Goal: Task Accomplishment & Management: Manage account settings

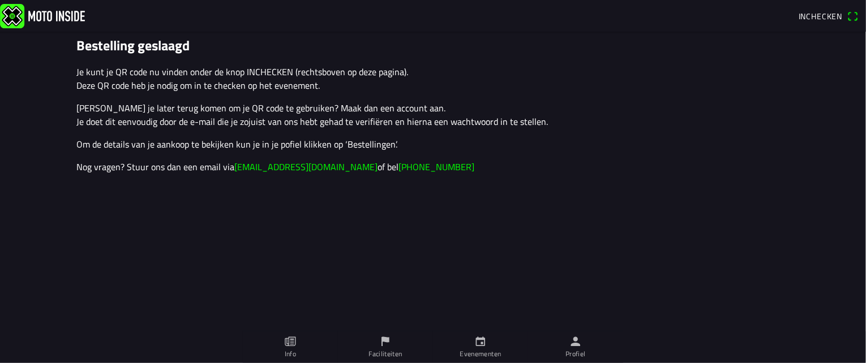
click at [856, 16] on span "Inchecken" at bounding box center [827, 16] width 59 height 18
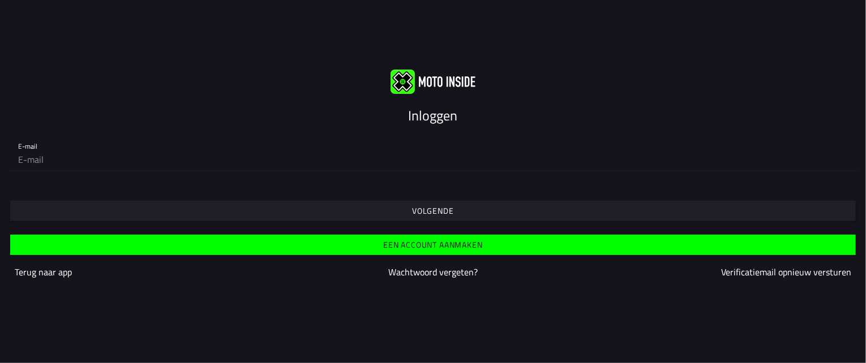
click at [75, 162] on input "email" at bounding box center [432, 159] width 829 height 23
click at [0, 0] on slot "Volgende" at bounding box center [0, 0] width 0 height 0
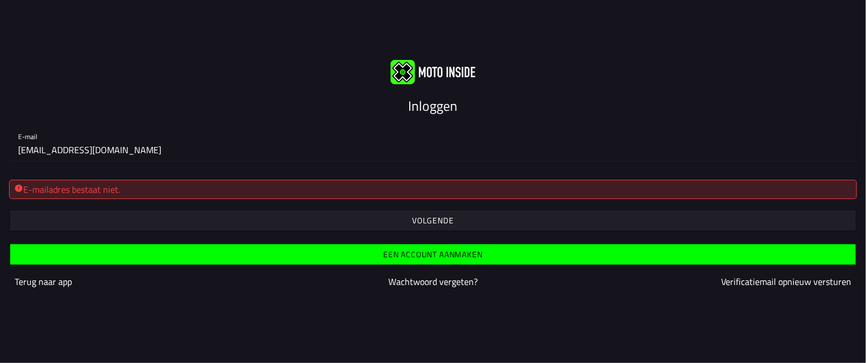
click at [108, 152] on input "[EMAIL_ADDRESS][DOMAIN_NAME]" at bounding box center [432, 150] width 829 height 23
type input "r"
click at [0, 0] on slot "Een account aanmaken" at bounding box center [0, 0] width 0 height 0
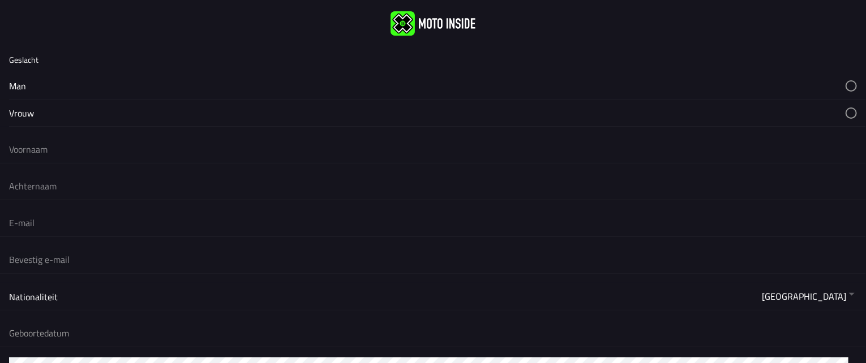
click at [45, 88] on button "button" at bounding box center [437, 85] width 857 height 27
click at [42, 148] on input "text" at bounding box center [433, 149] width 848 height 25
type input "Rens"
click at [41, 186] on input "text" at bounding box center [433, 186] width 848 height 25
type input "Vink"
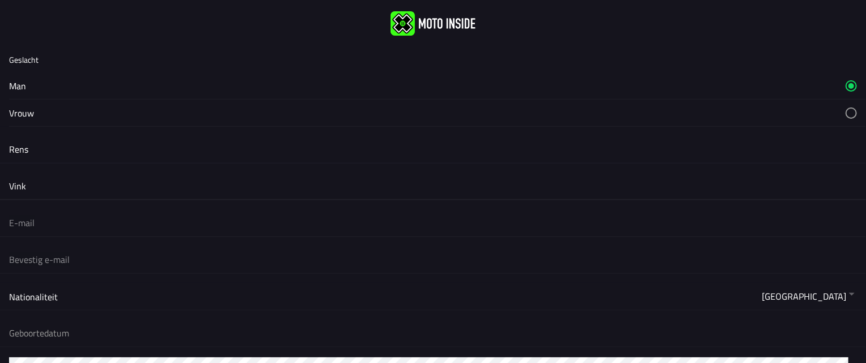
click at [53, 226] on input "email" at bounding box center [433, 222] width 848 height 25
type input "[EMAIL_ADDRESS][DOMAIN_NAME]"
click at [72, 264] on input "email" at bounding box center [433, 259] width 848 height 25
type input "[EMAIL_ADDRESS][DOMAIN_NAME]"
click at [83, 295] on button "button" at bounding box center [437, 296] width 857 height 27
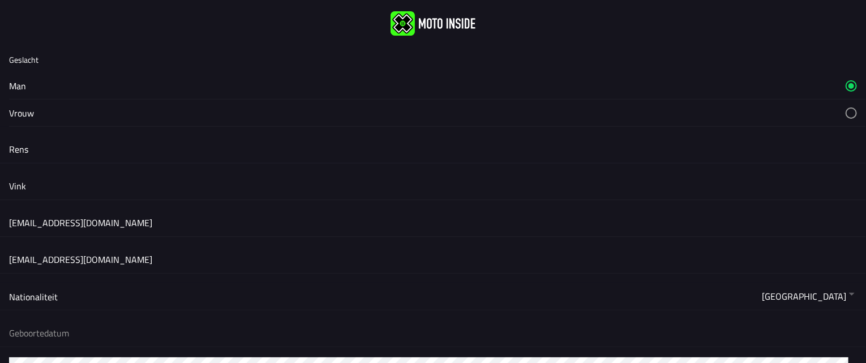
click at [83, 295] on ion-backdrop at bounding box center [433, 181] width 866 height 363
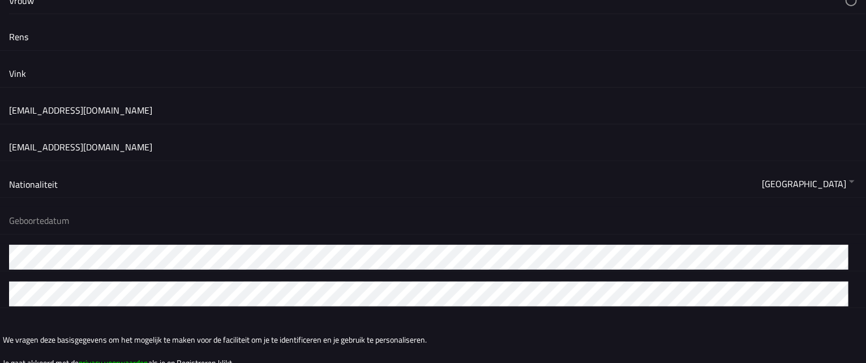
scroll to position [113, 0]
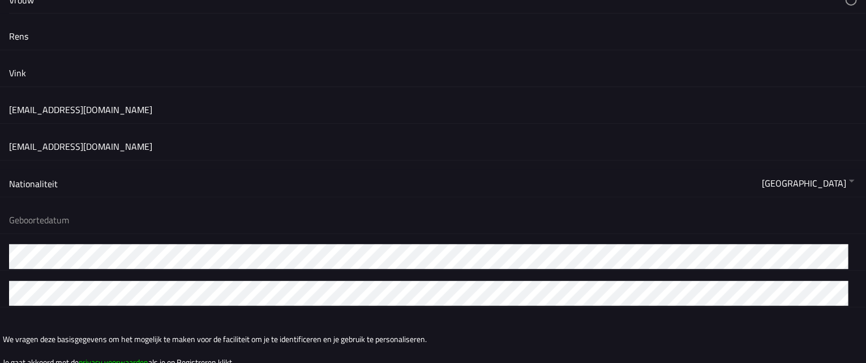
click at [52, 219] on button "button" at bounding box center [437, 220] width 857 height 27
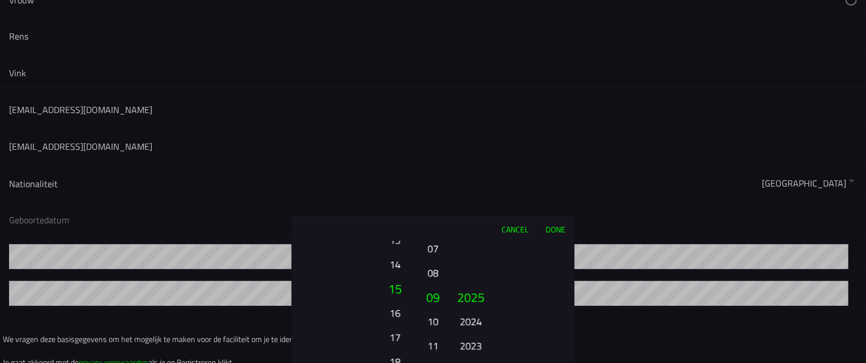
drag, startPoint x: 403, startPoint y: 266, endPoint x: 406, endPoint y: 227, distance: 39.2
click at [404, 235] on div "Cancel Done 01 02 03 04 05 06 07 08 09 10 11 12 13 14 15 16 17 18 19 20 21 22 2…" at bounding box center [432, 289] width 283 height 147
drag, startPoint x: 394, startPoint y: 343, endPoint x: 397, endPoint y: 251, distance: 92.8
click at [394, 293] on button "19" at bounding box center [395, 305] width 38 height 24
drag, startPoint x: 396, startPoint y: 337, endPoint x: 395, endPoint y: 293, distance: 44.1
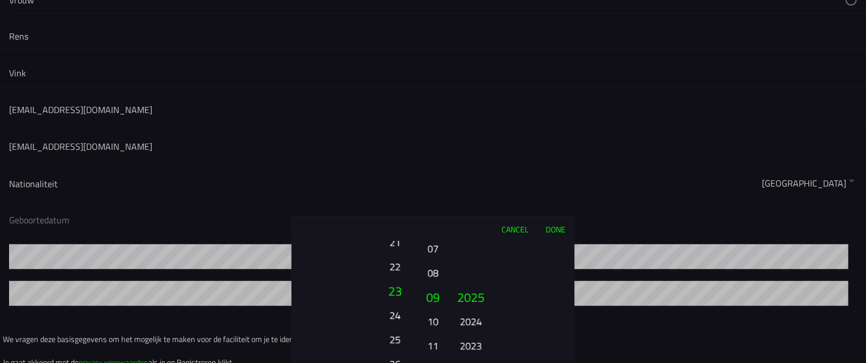
click at [395, 306] on button "24" at bounding box center [394, 316] width 31 height 20
drag, startPoint x: 472, startPoint y: 312, endPoint x: 475, endPoint y: 264, distance: 47.6
click at [474, 269] on button "2024" at bounding box center [470, 270] width 31 height 20
drag, startPoint x: 475, startPoint y: 343, endPoint x: 473, endPoint y: 278, distance: 65.1
click at [473, 291] on button "2019" at bounding box center [471, 303] width 38 height 24
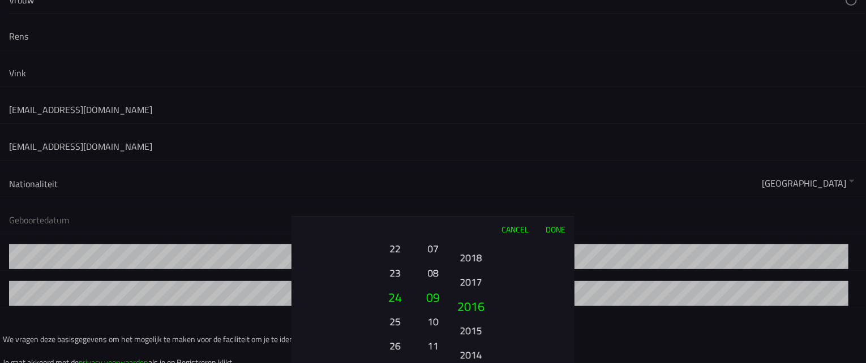
drag, startPoint x: 468, startPoint y: 301, endPoint x: 475, endPoint y: 267, distance: 34.6
click at [472, 294] on button "2016" at bounding box center [471, 306] width 38 height 24
drag, startPoint x: 471, startPoint y: 326, endPoint x: 473, endPoint y: 264, distance: 62.3
click at [472, 300] on button "2012" at bounding box center [470, 310] width 31 height 20
click at [558, 230] on button "Done" at bounding box center [555, 229] width 37 height 25
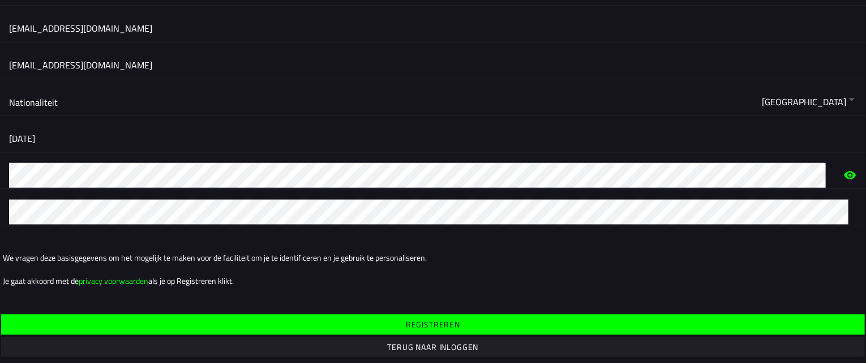
scroll to position [201, 0]
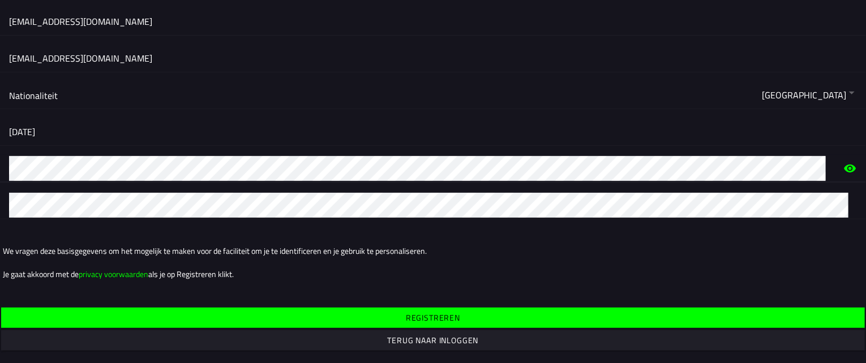
click at [844, 167] on icon "eye" at bounding box center [850, 169] width 12 height 8
click at [0, 0] on slot "Registreren" at bounding box center [0, 0] width 0 height 0
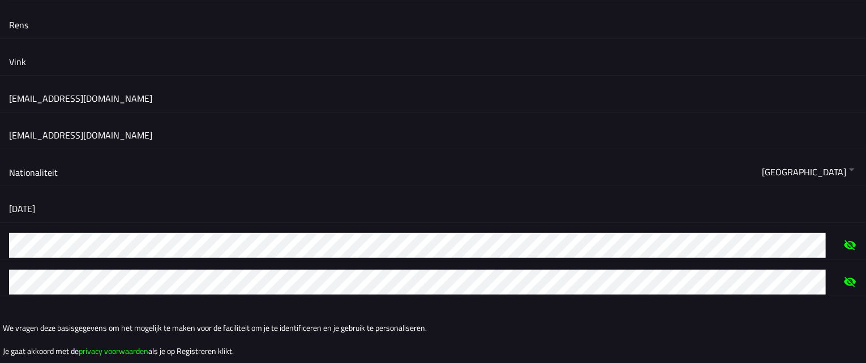
scroll to position [229, 0]
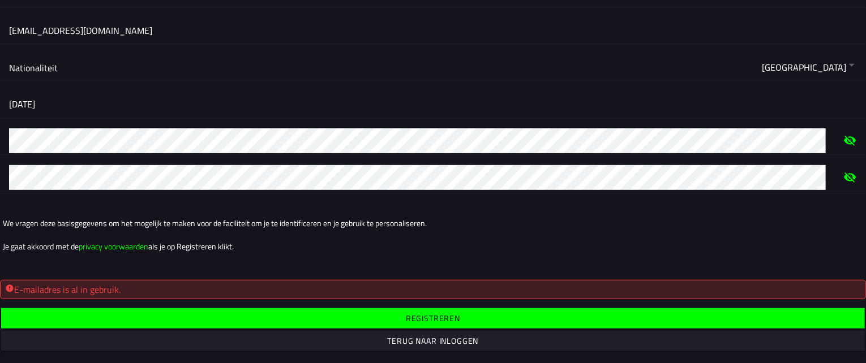
click at [0, 0] on slot "Terug naar inloggen" at bounding box center [0, 0] width 0 height 0
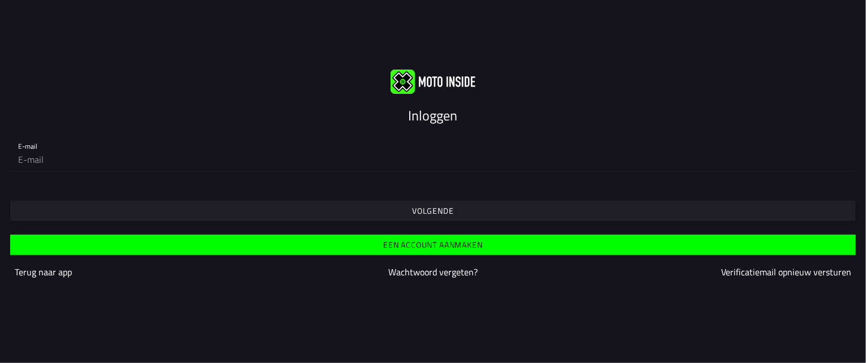
click at [50, 162] on input "email" at bounding box center [432, 159] width 829 height 23
type input "[EMAIL_ADDRESS][DOMAIN_NAME]"
click at [263, 210] on span "Volgende" at bounding box center [433, 211] width 828 height 20
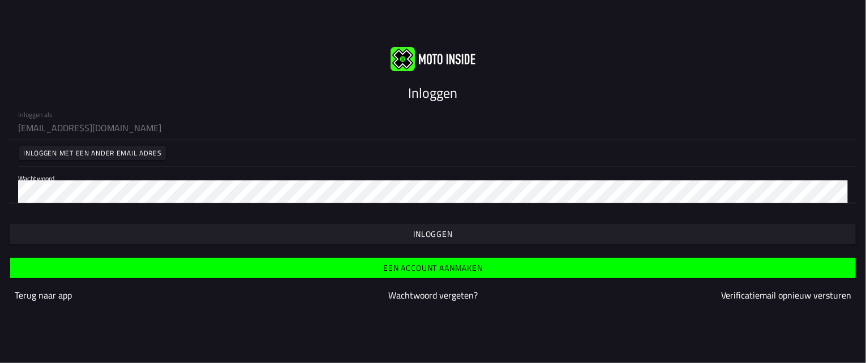
click at [403, 235] on span "button" at bounding box center [433, 234] width 828 height 20
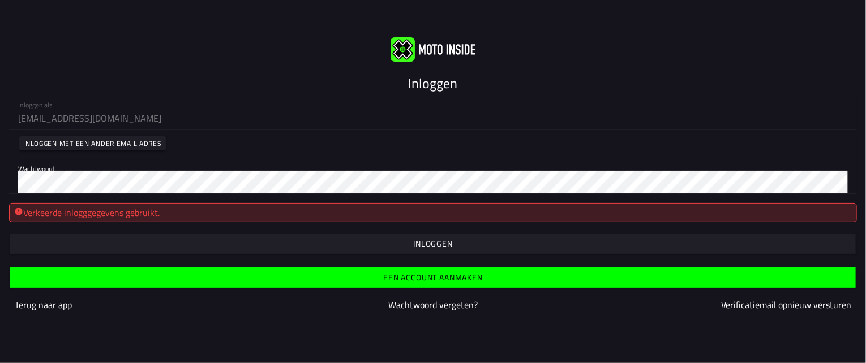
click at [0, 0] on slot "Terug naar app" at bounding box center [0, 0] width 0 height 0
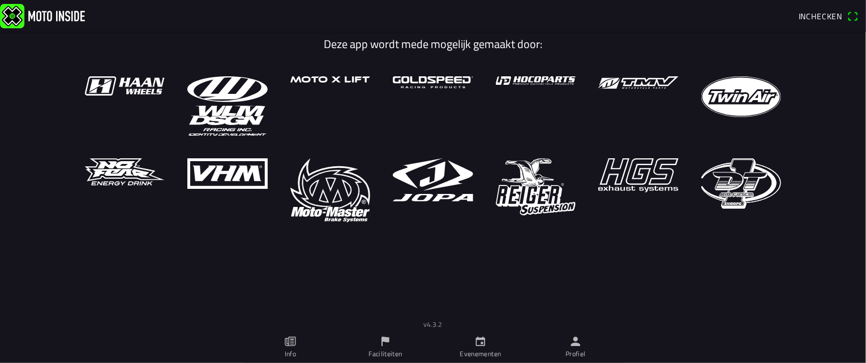
click at [855, 14] on span "Inchecken" at bounding box center [827, 16] width 59 height 18
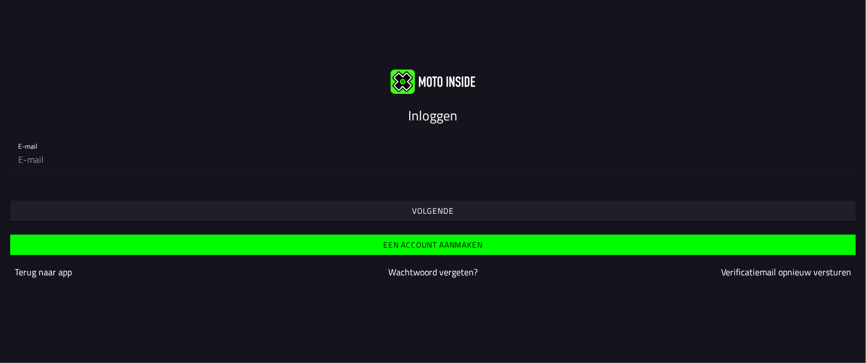
click at [0, 0] on slot "Wachtwoord vergeten?" at bounding box center [0, 0] width 0 height 0
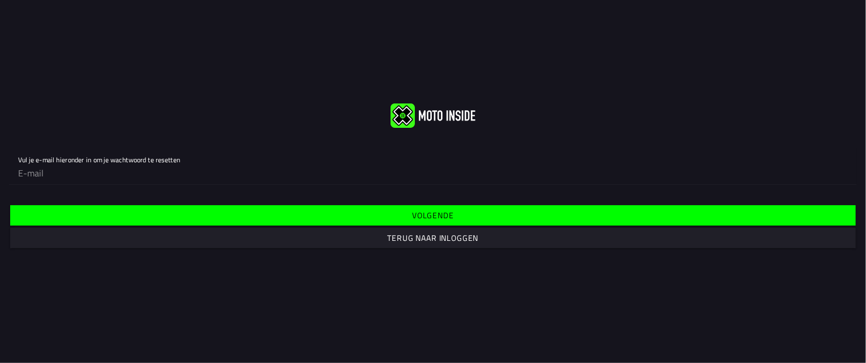
click at [59, 174] on input "email" at bounding box center [432, 173] width 829 height 23
type input "r"
type input "R"
type input "[EMAIL_ADDRESS][DOMAIN_NAME]"
click at [336, 218] on span "Volgende" at bounding box center [433, 215] width 828 height 20
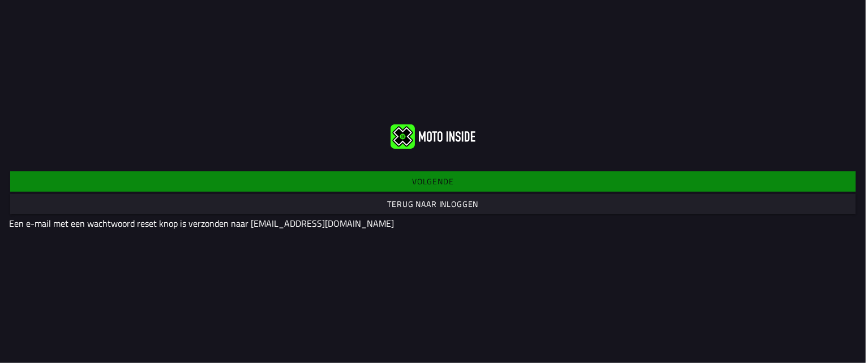
click at [0, 0] on slot "Terug naar inloggen" at bounding box center [0, 0] width 0 height 0
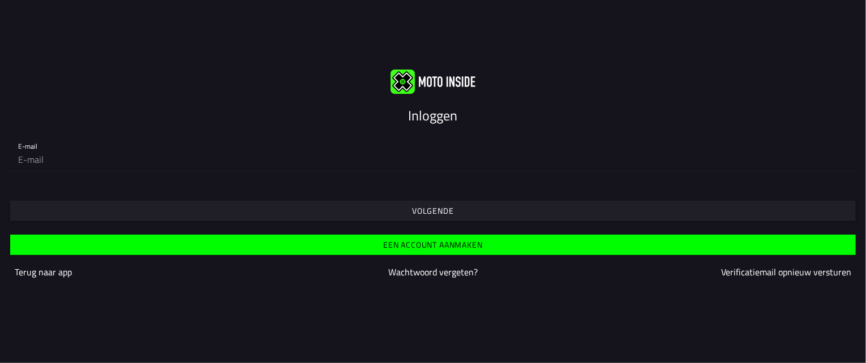
click at [58, 164] on input "email" at bounding box center [432, 159] width 829 height 23
type input "[EMAIL_ADDRESS][DOMAIN_NAME]"
click at [166, 210] on span "Volgende" at bounding box center [433, 211] width 828 height 20
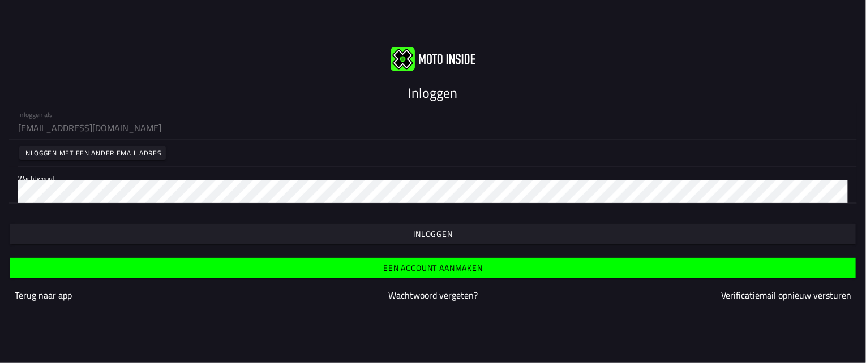
click at [0, 0] on slot "Inloggen" at bounding box center [0, 0] width 0 height 0
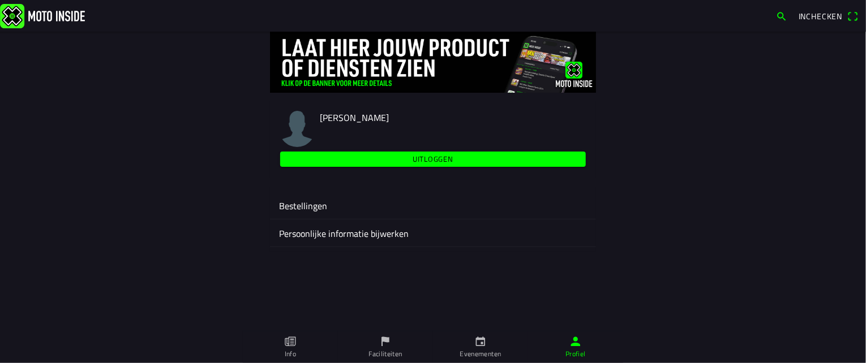
click at [310, 206] on ion-label "Bestellingen" at bounding box center [433, 206] width 308 height 14
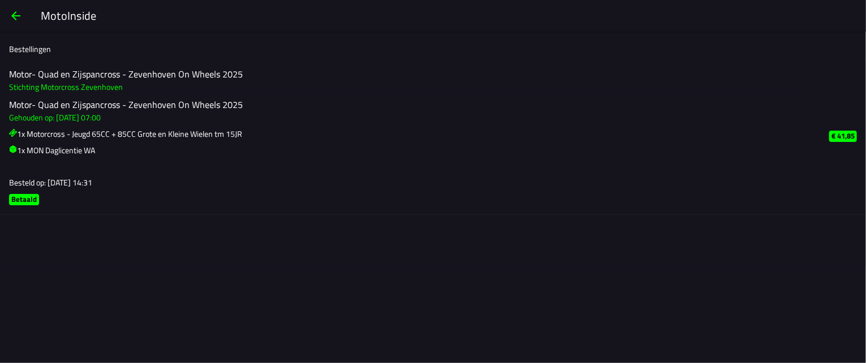
click at [11, 15] on span "button" at bounding box center [16, 15] width 14 height 27
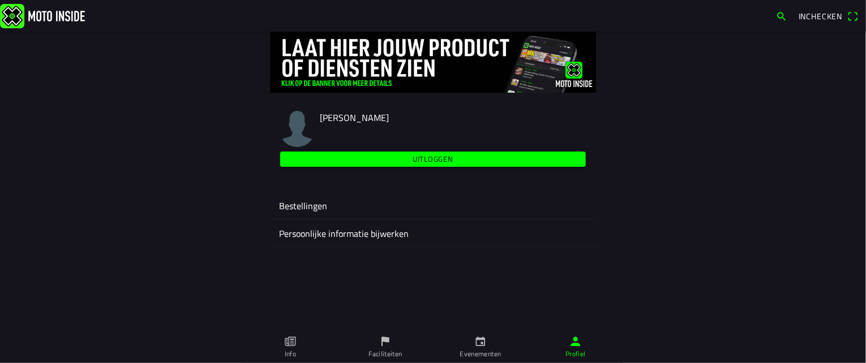
click at [326, 235] on ion-label "Persoonlijke informatie bijwerken" at bounding box center [433, 234] width 308 height 14
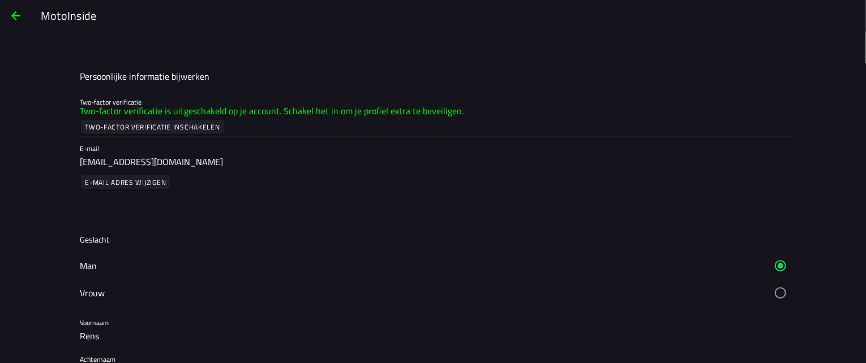
click at [12, 19] on span "button" at bounding box center [16, 15] width 14 height 27
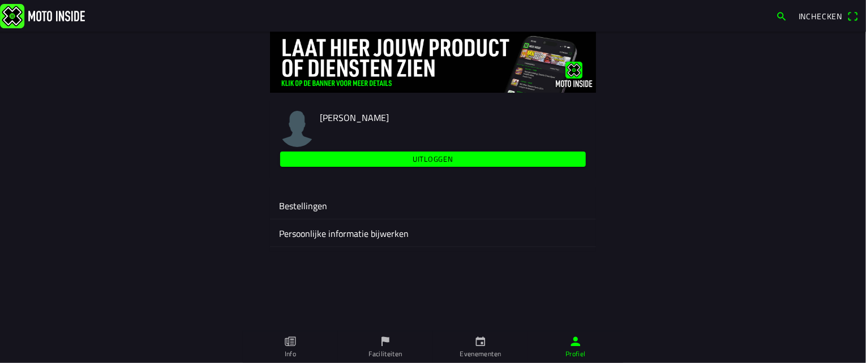
click at [826, 14] on span "Inchecken" at bounding box center [820, 16] width 44 height 12
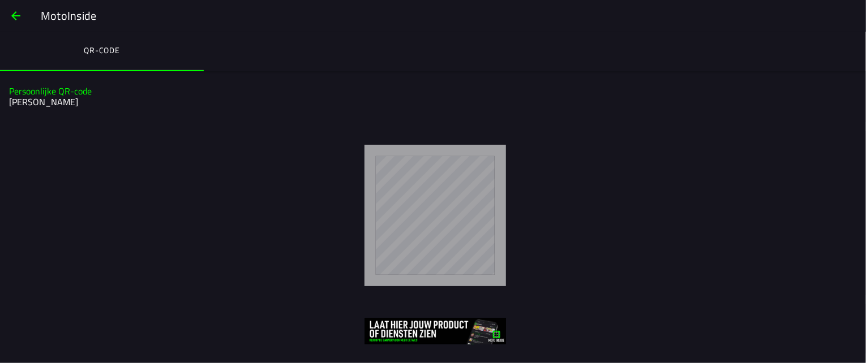
click at [15, 14] on span "button" at bounding box center [16, 15] width 14 height 27
